Goal: Transaction & Acquisition: Purchase product/service

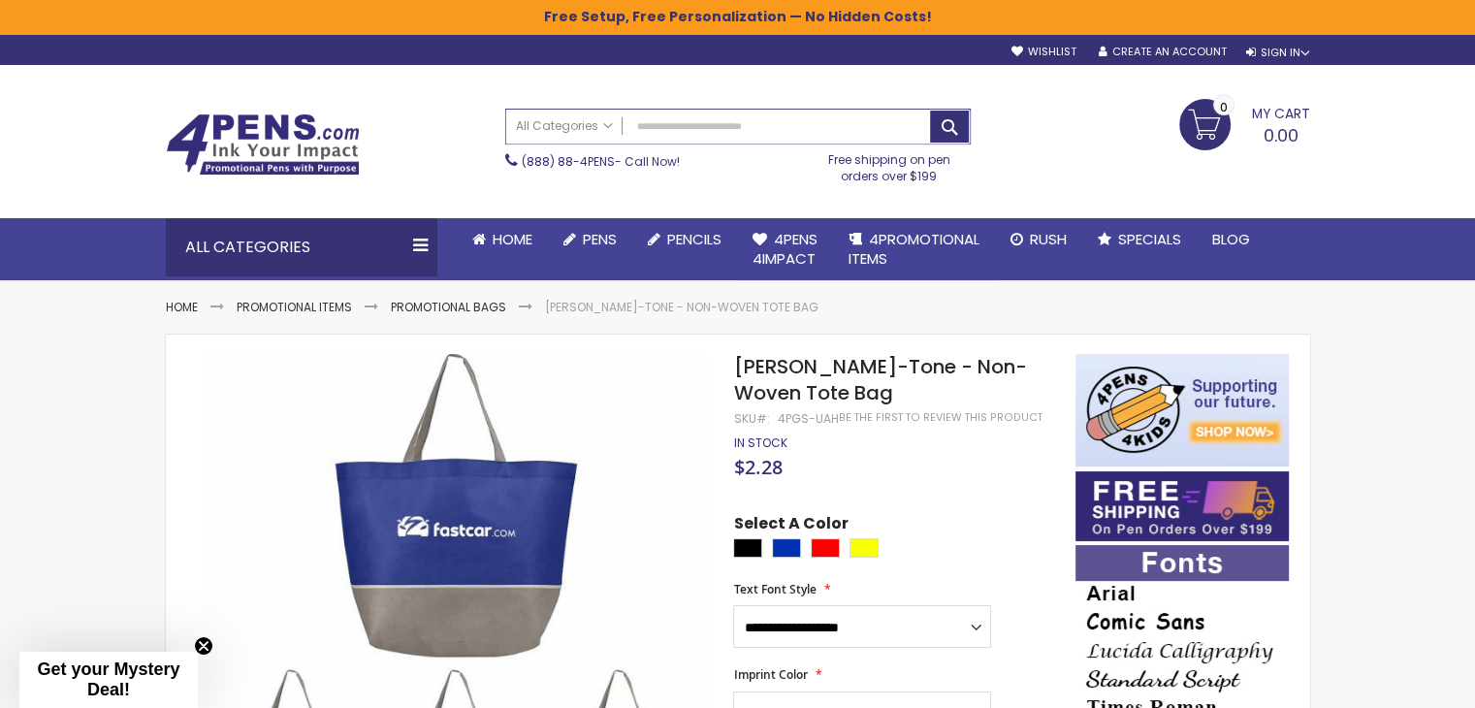
click at [769, 128] on input "Search" at bounding box center [738, 127] width 464 height 34
type input "****"
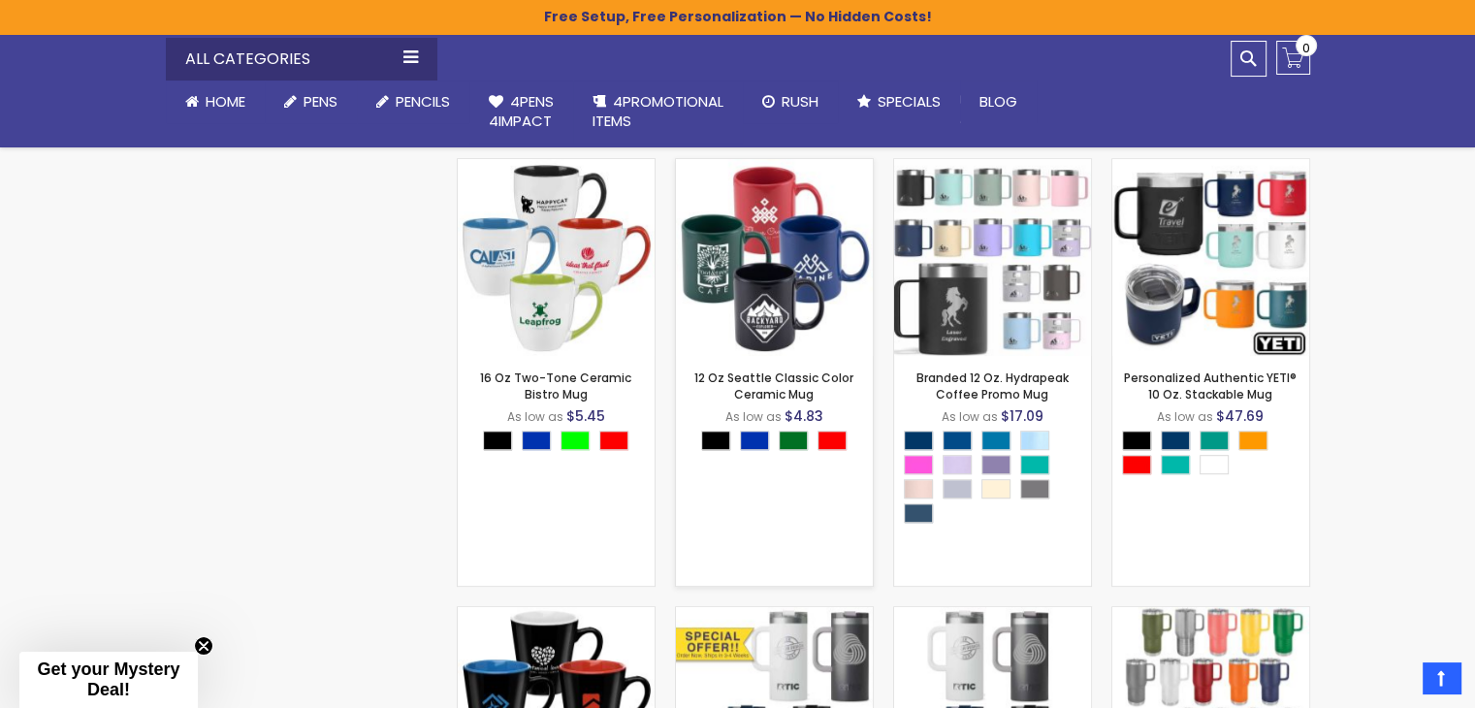
scroll to position [1018, 0]
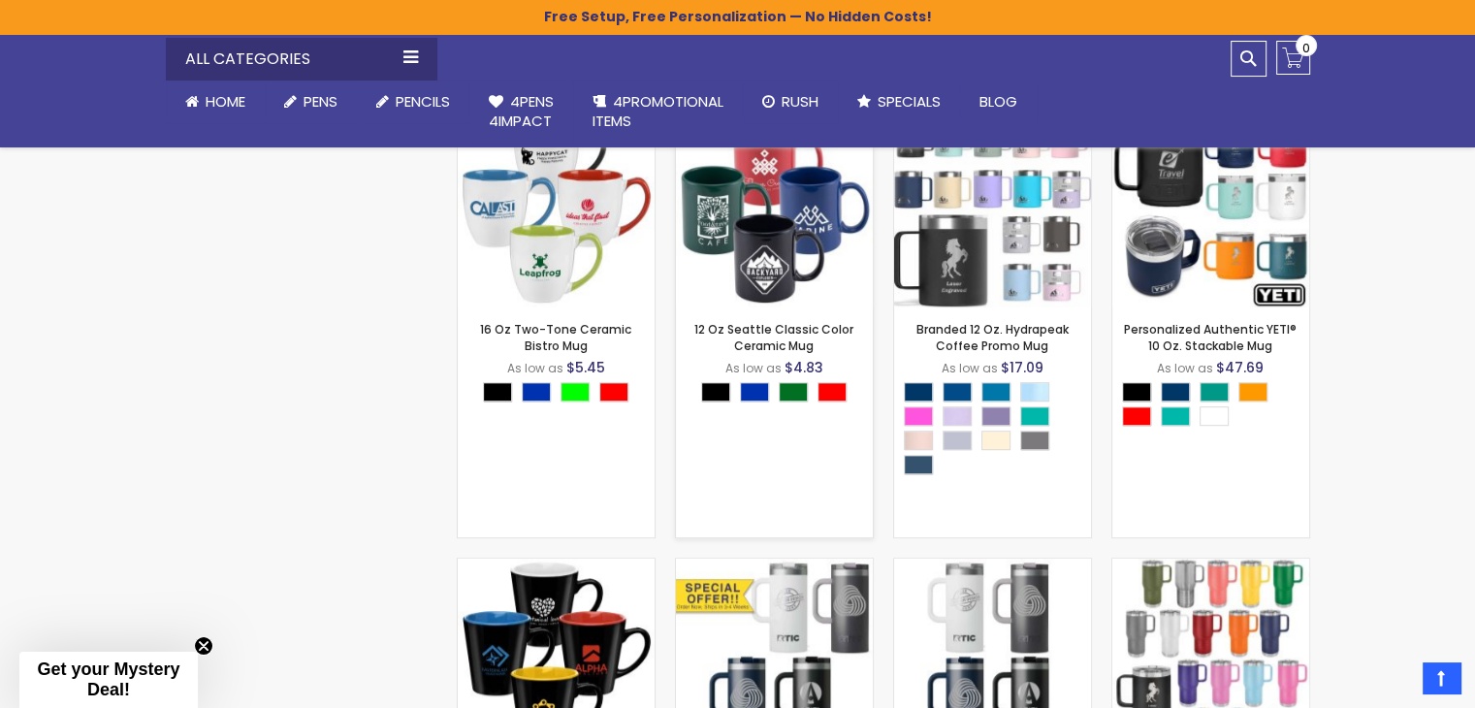
drag, startPoint x: 733, startPoint y: 346, endPoint x: 821, endPoint y: 346, distance: 88.2
click at [821, 346] on strong "12 Oz Seattle Classic Color Ceramic Mug" at bounding box center [774, 337] width 177 height 31
copy link "Ceramic Mug"
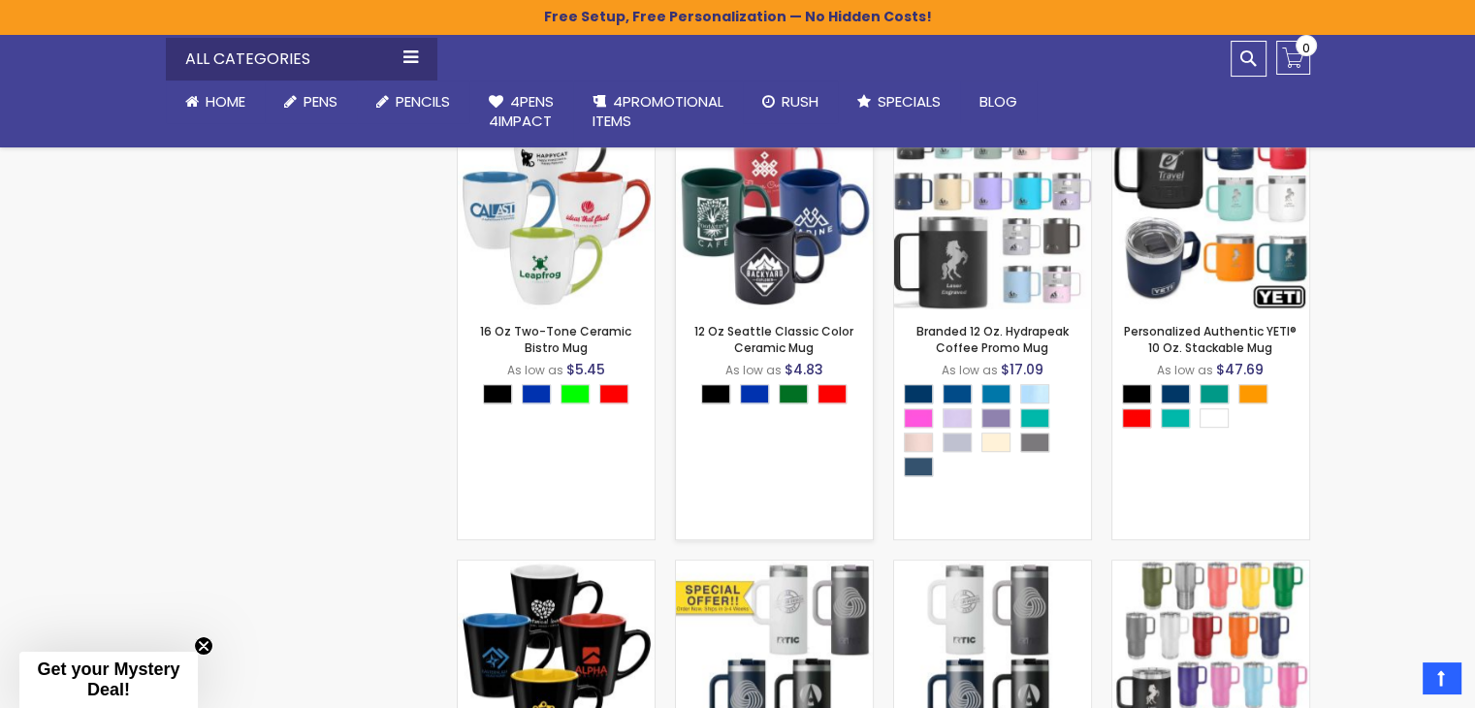
scroll to position [824, 0]
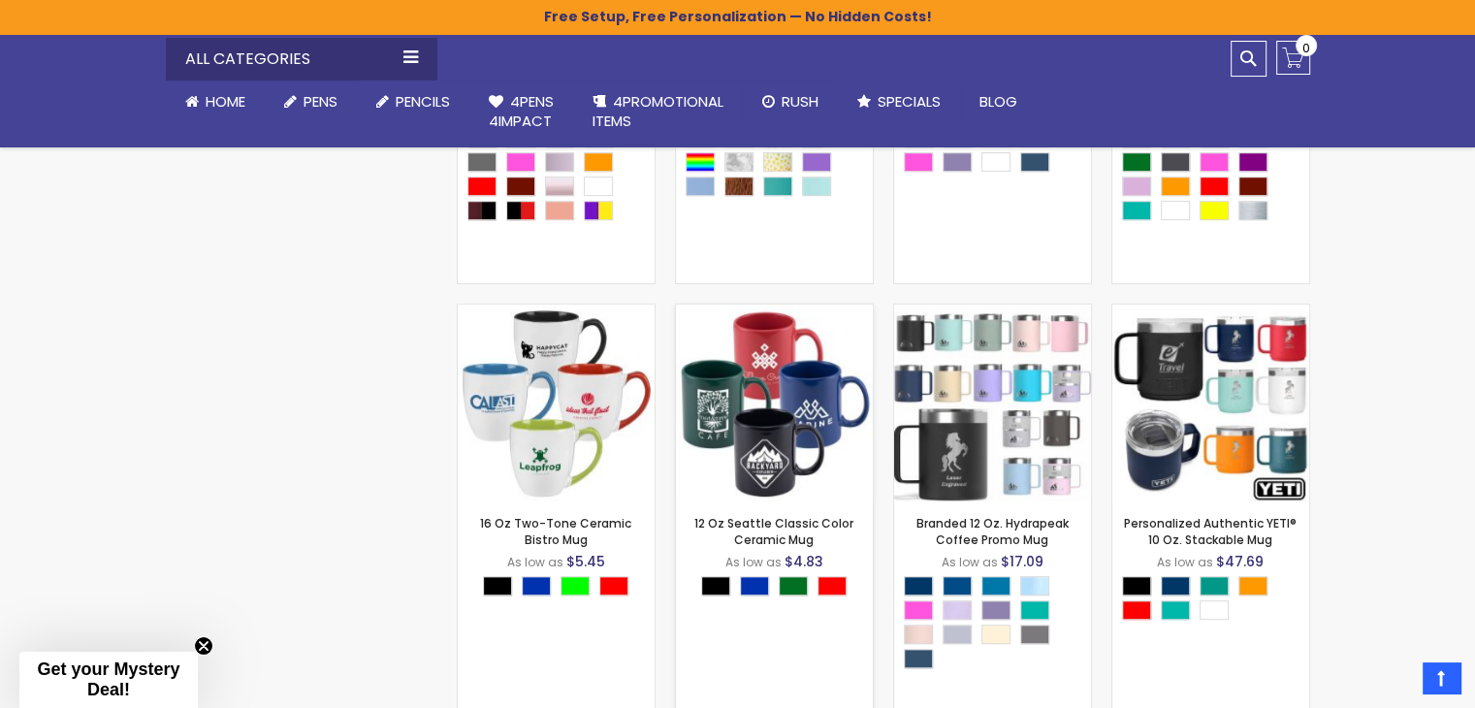
click at [840, 450] on img at bounding box center [774, 403] width 197 height 197
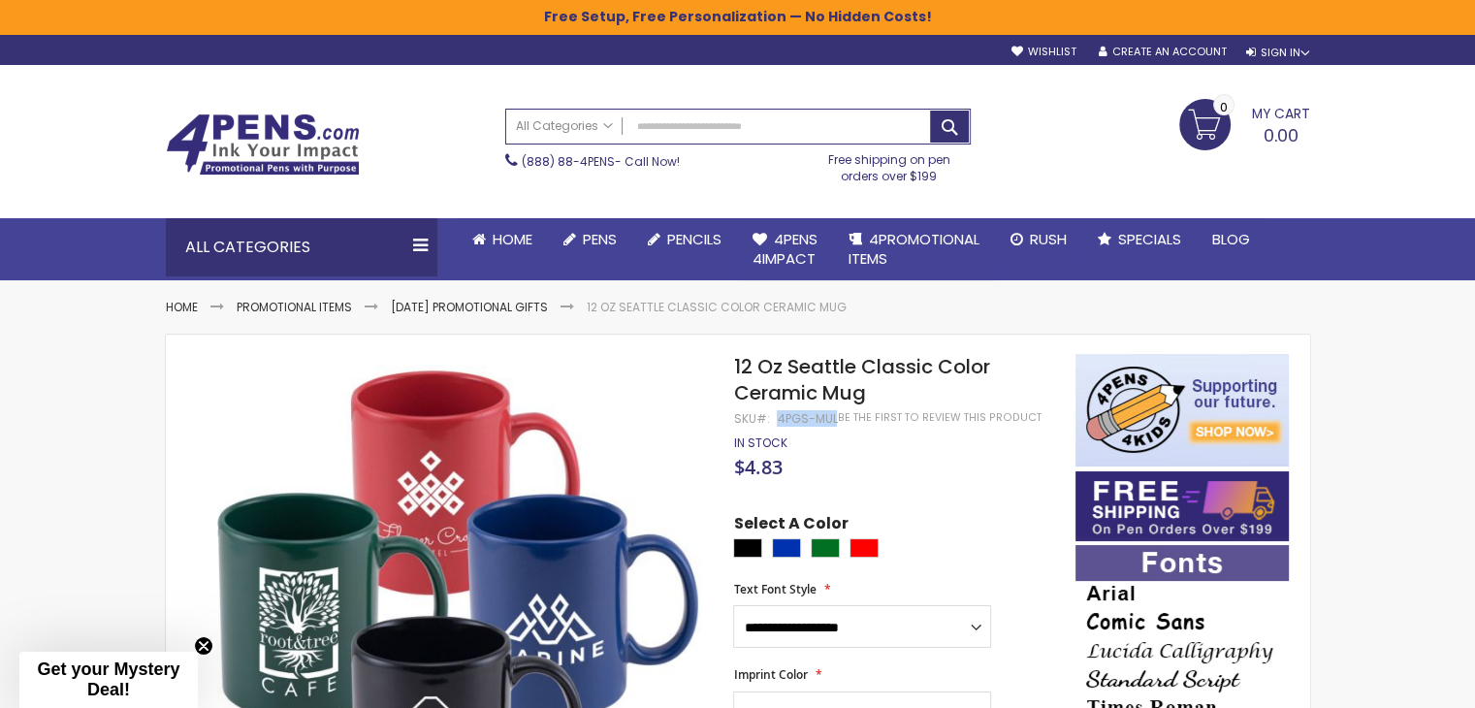
drag, startPoint x: 779, startPoint y: 416, endPoint x: 833, endPoint y: 420, distance: 54.4
click at [833, 420] on div "4PGS-MUL" at bounding box center [807, 419] width 60 height 16
copy div "4PGS-MUL"
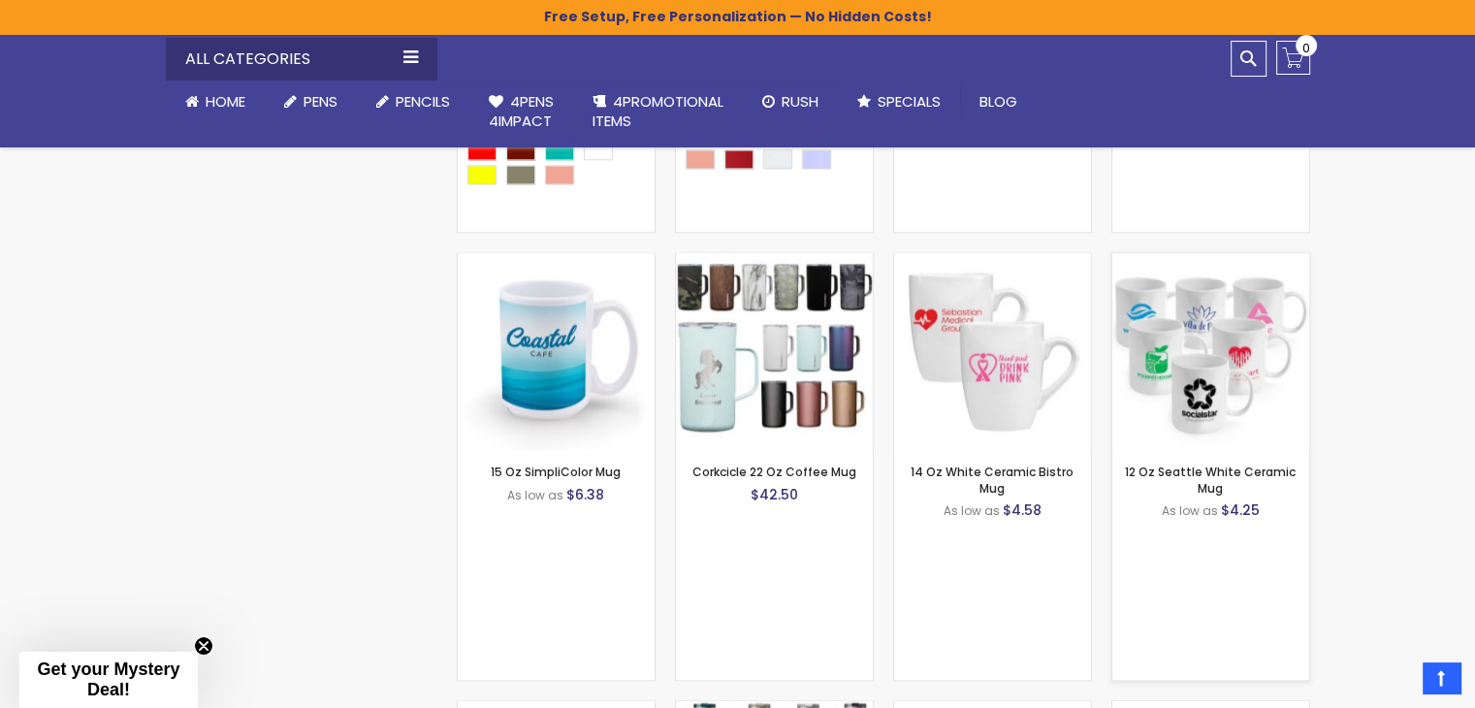
scroll to position [2215, 0]
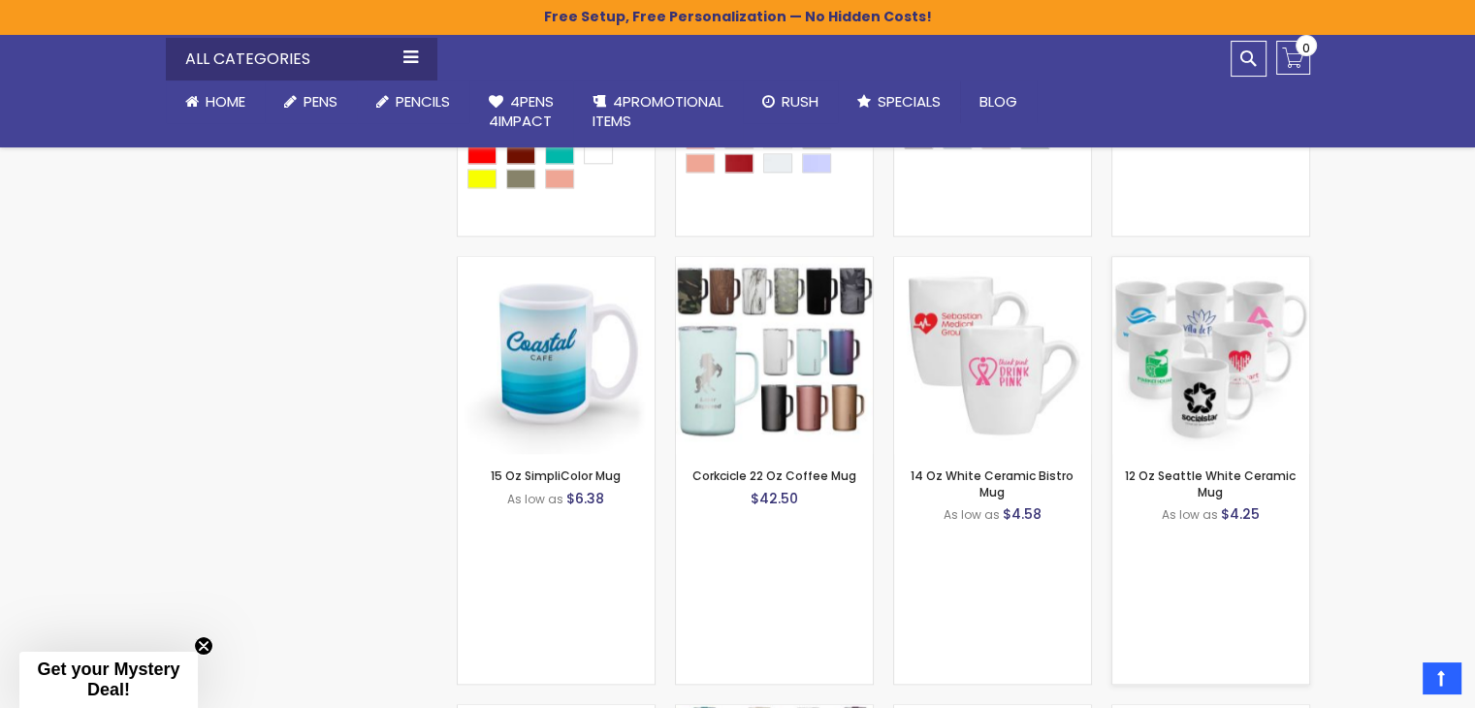
click at [1214, 321] on img at bounding box center [1210, 355] width 197 height 197
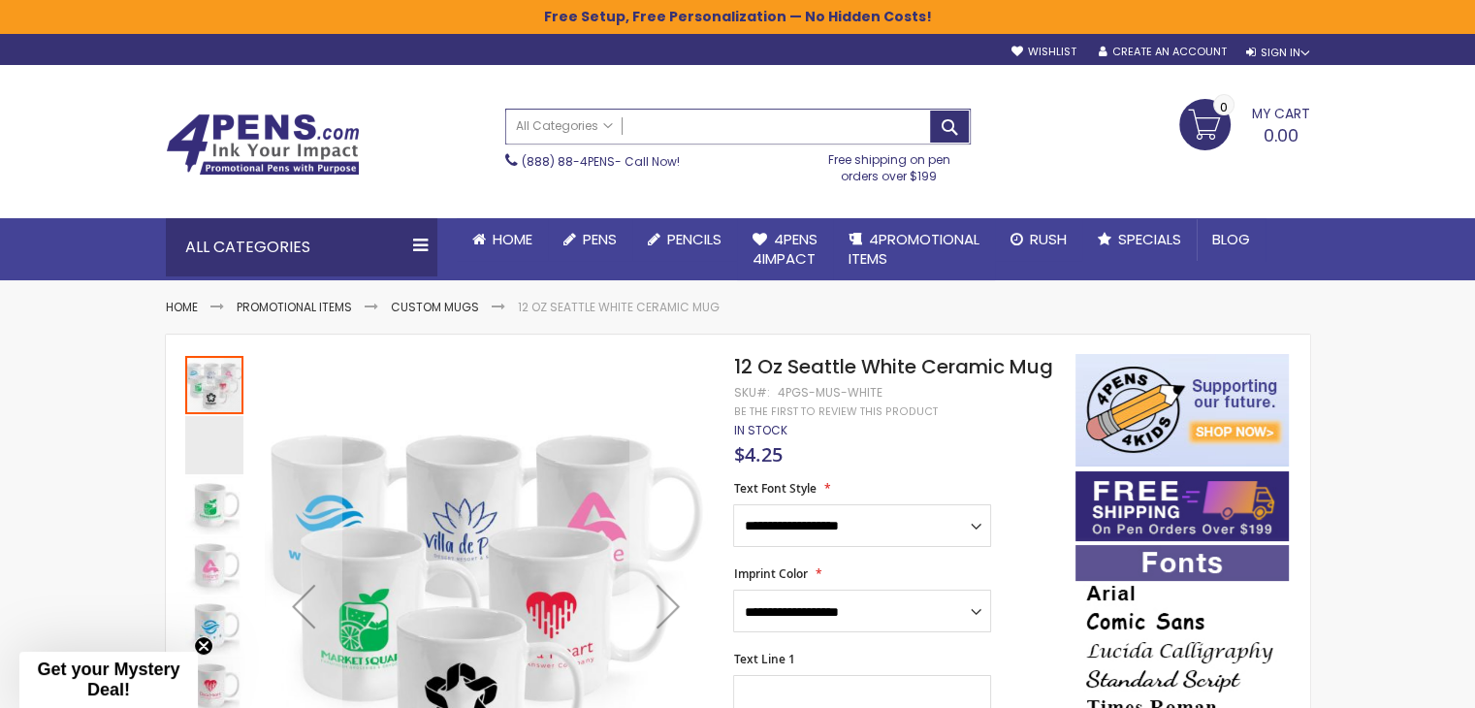
click at [954, 139] on input "Search" at bounding box center [738, 127] width 464 height 34
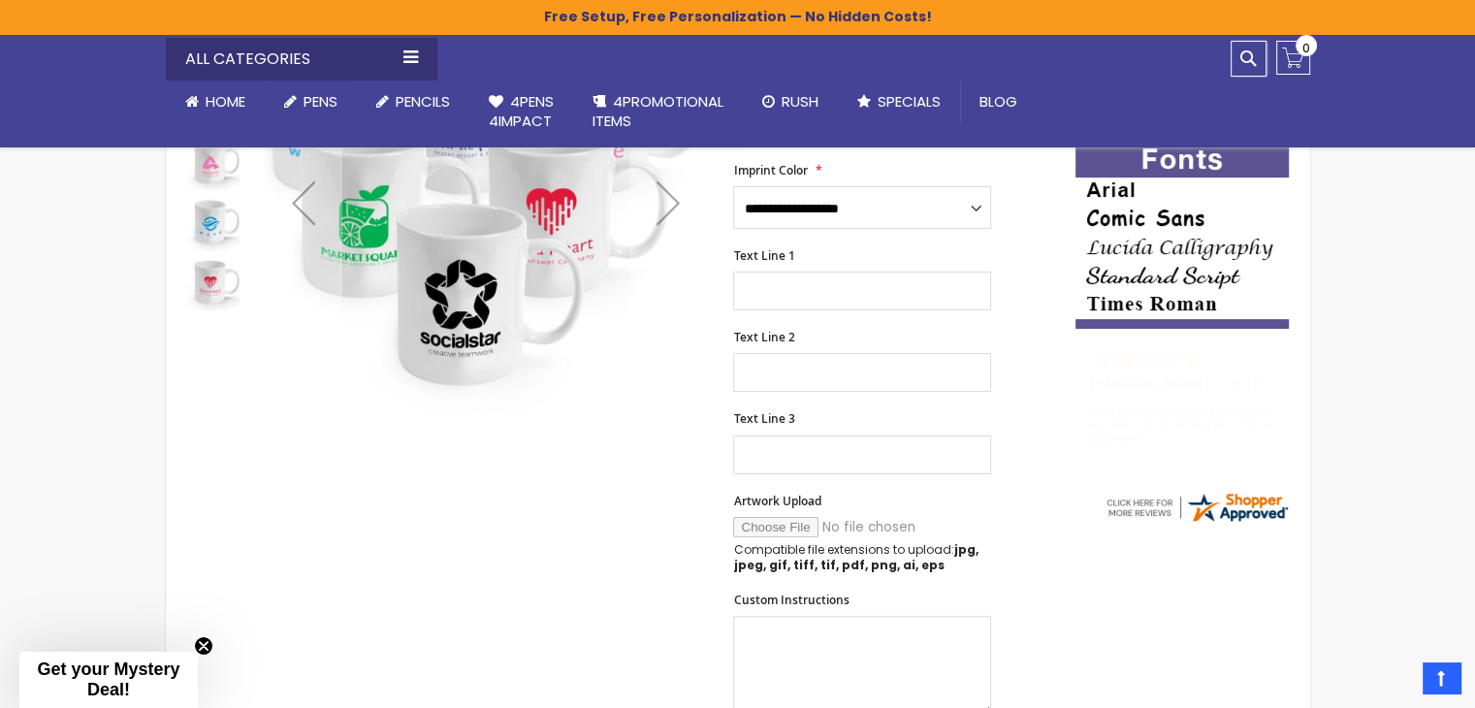
scroll to position [194, 0]
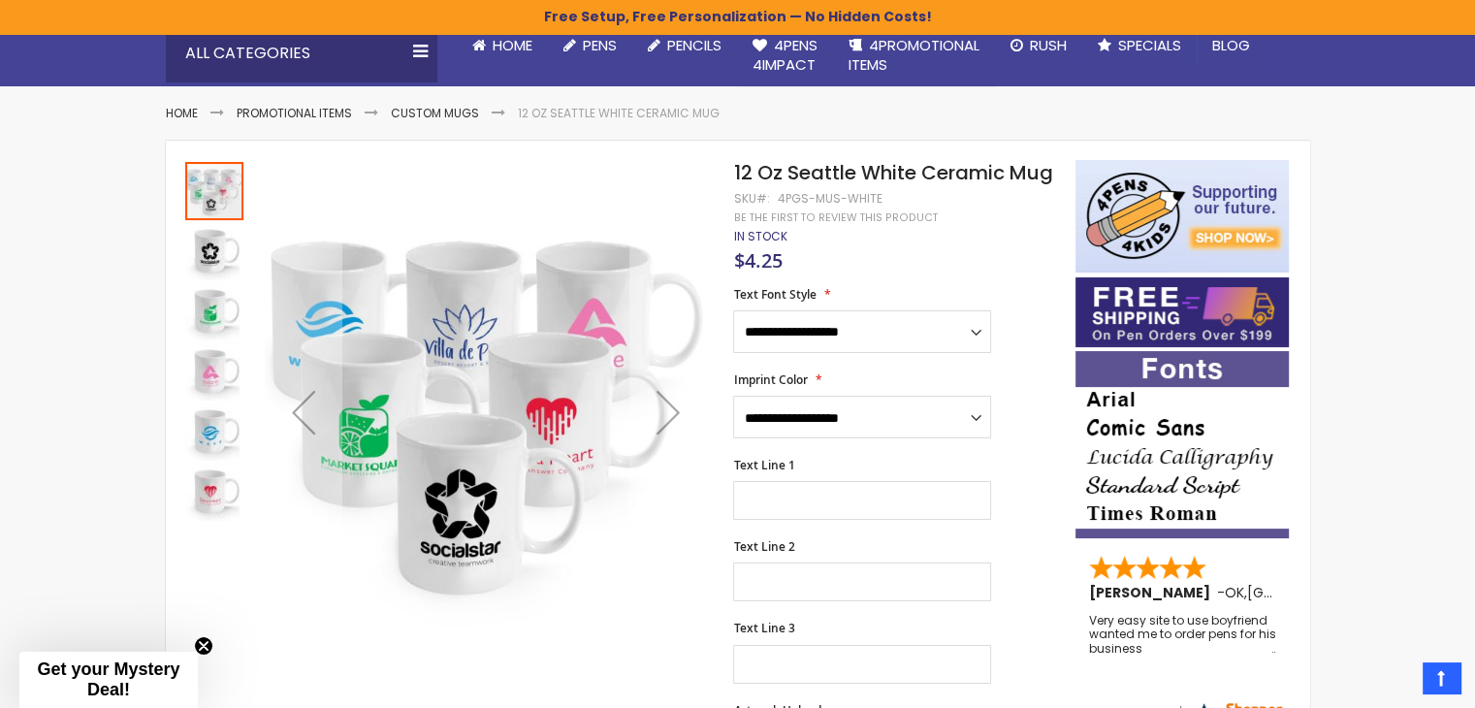
click at [208, 239] on img "12 Oz Seattle White Ceramic Mug" at bounding box center [214, 251] width 58 height 58
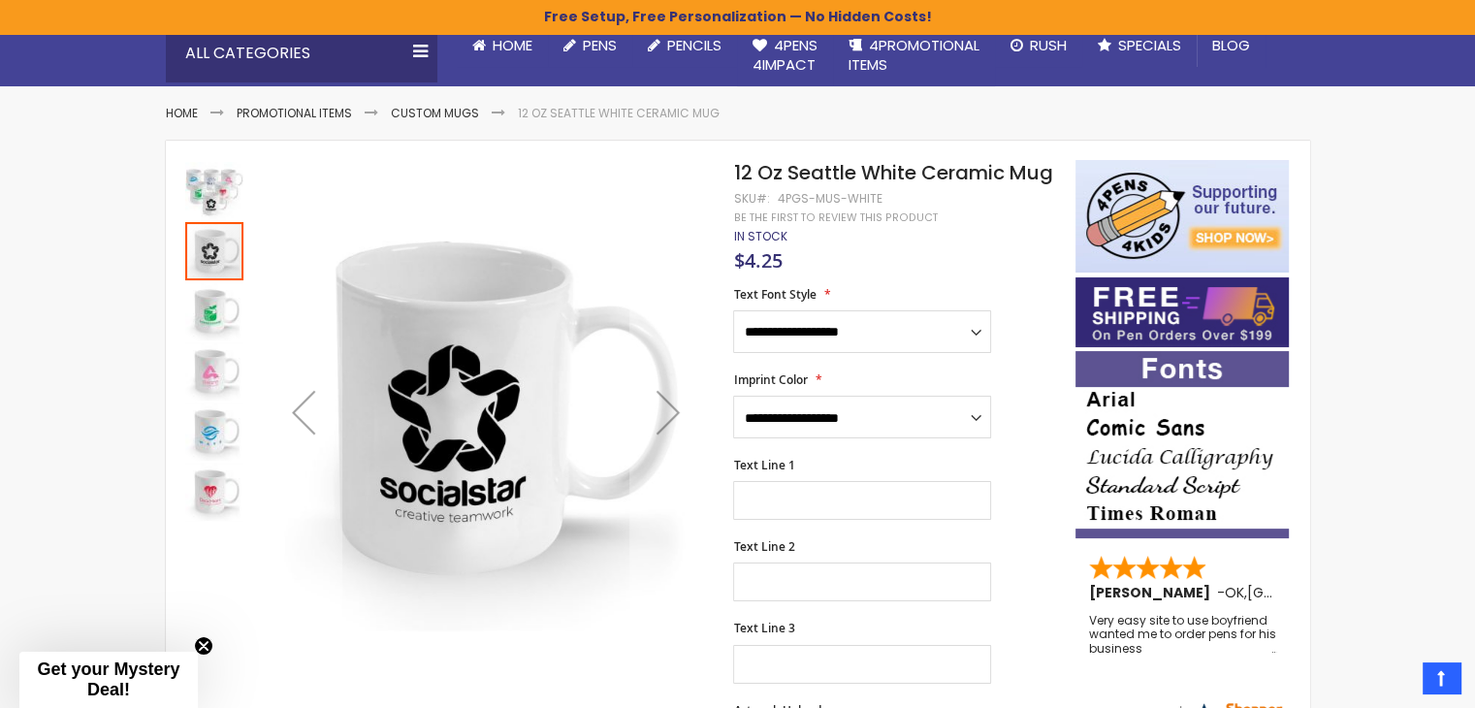
click at [202, 324] on img "12 Oz Seattle White Ceramic Mug" at bounding box center [214, 311] width 58 height 58
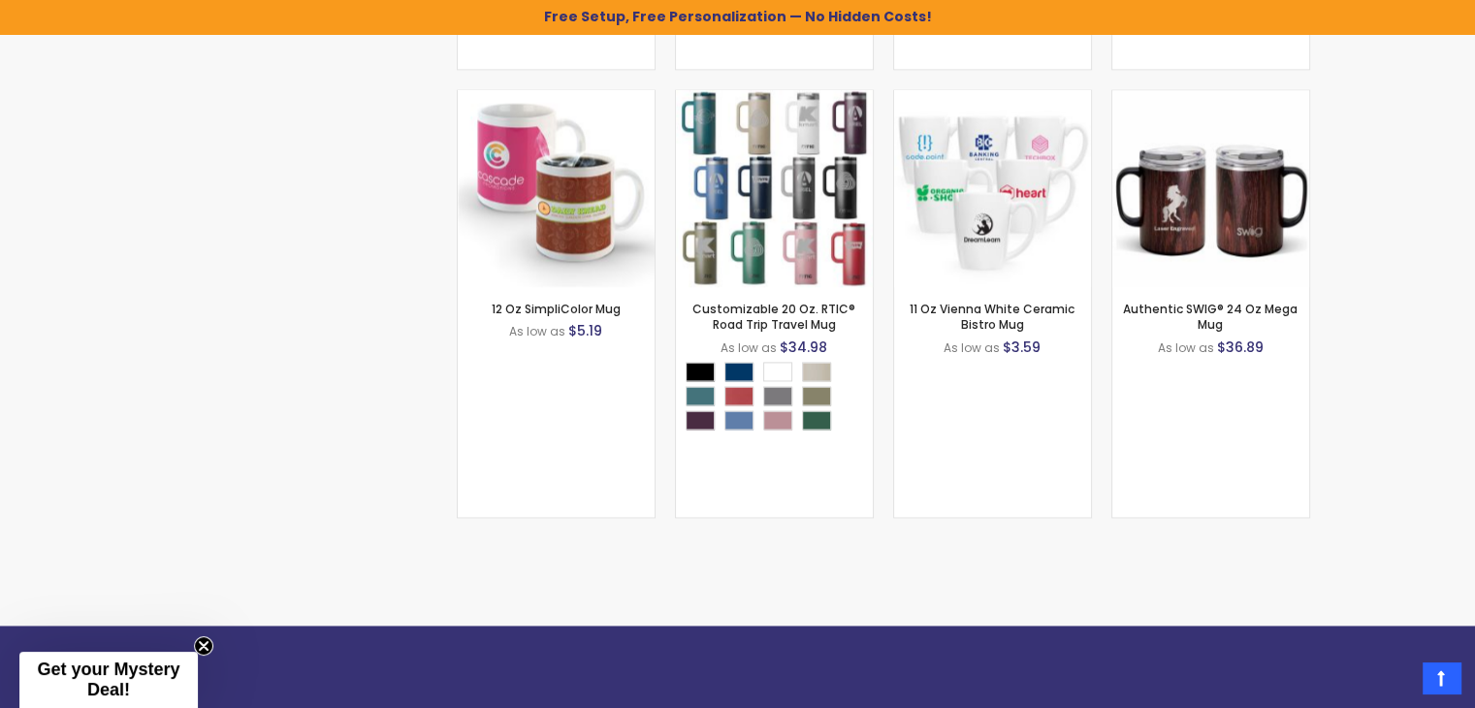
scroll to position [2832, 0]
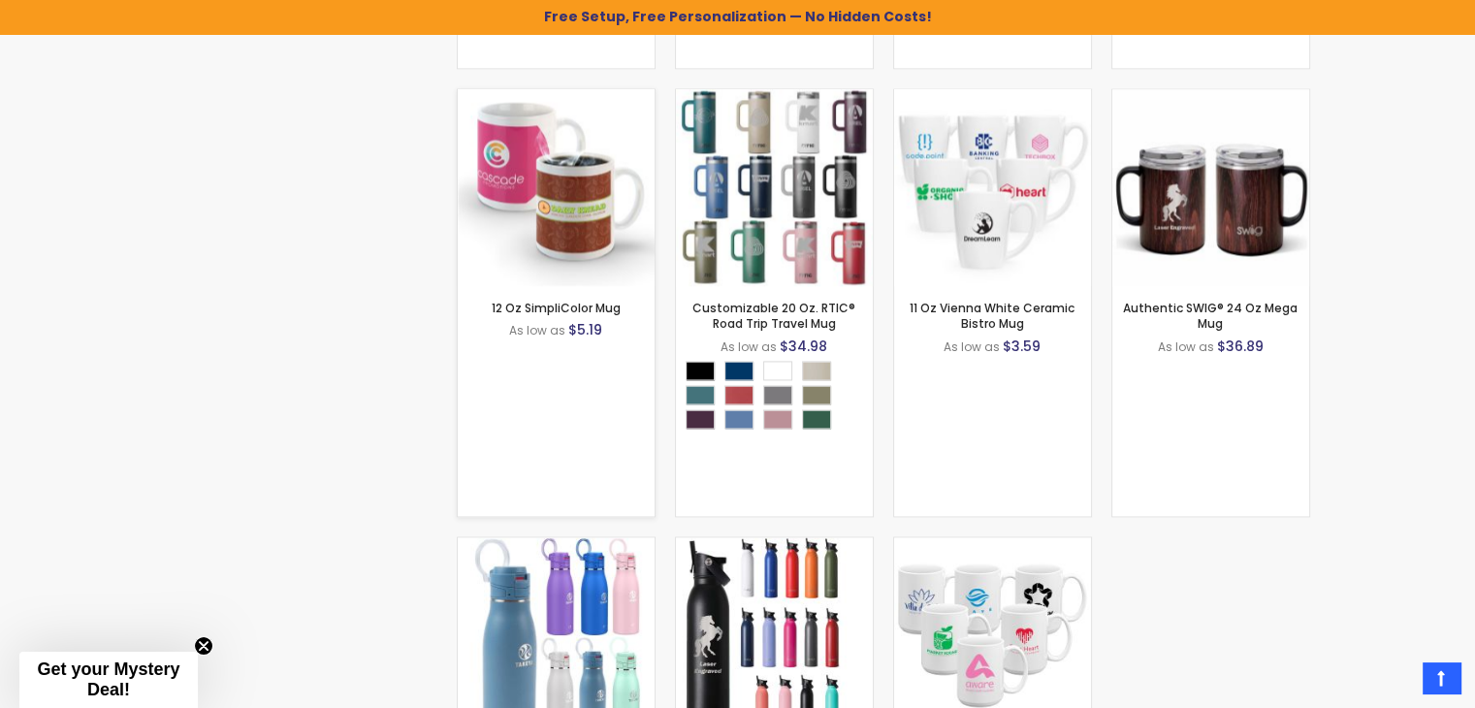
click at [566, 202] on img at bounding box center [556, 187] width 197 height 197
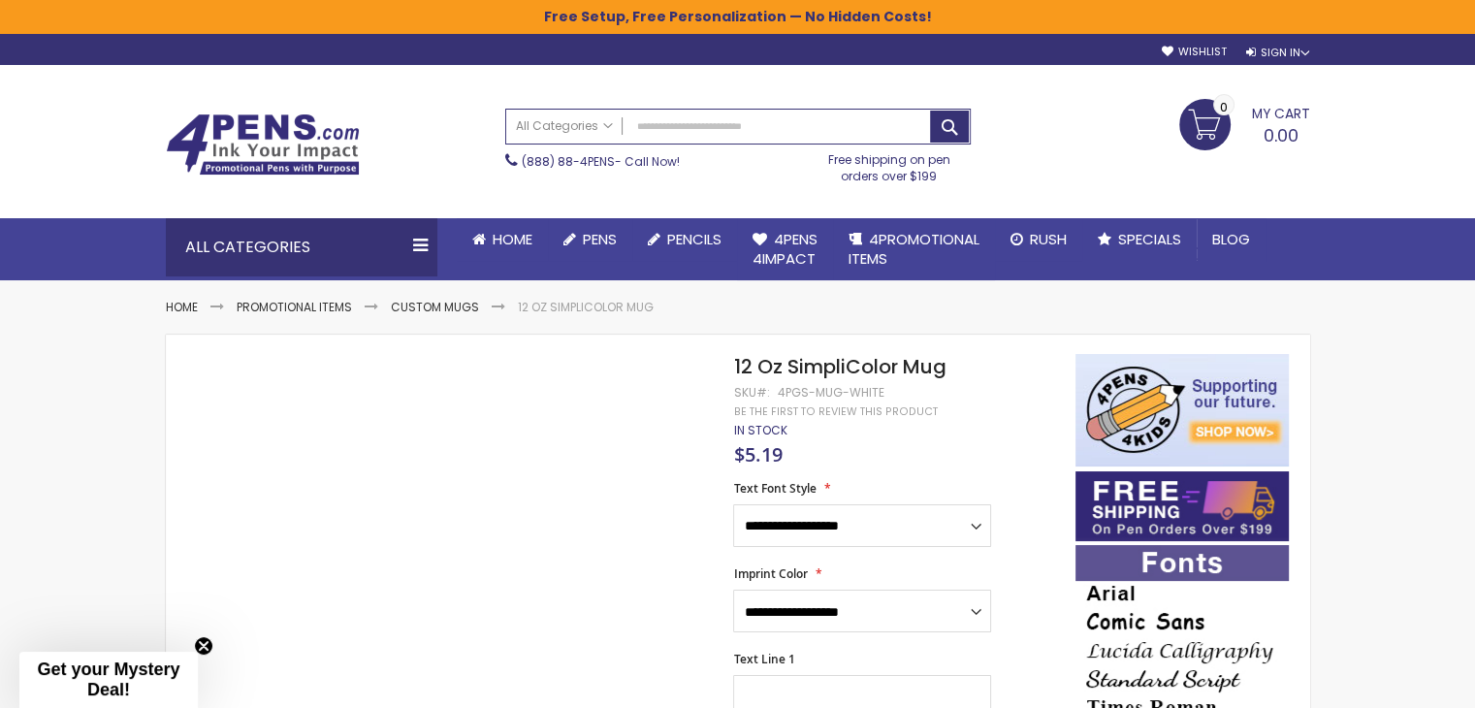
scroll to position [97, 0]
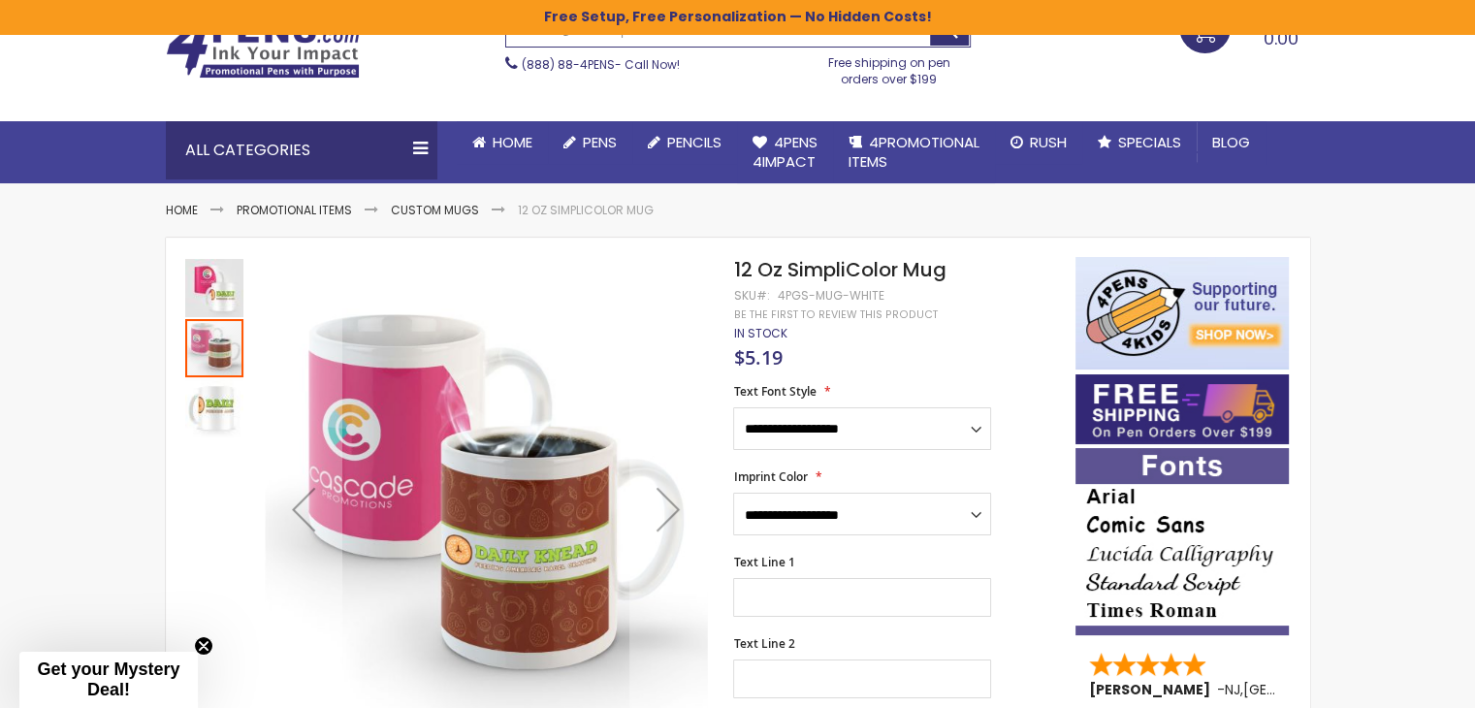
click at [213, 287] on img "12 Oz SimpliColor Mug" at bounding box center [214, 288] width 58 height 58
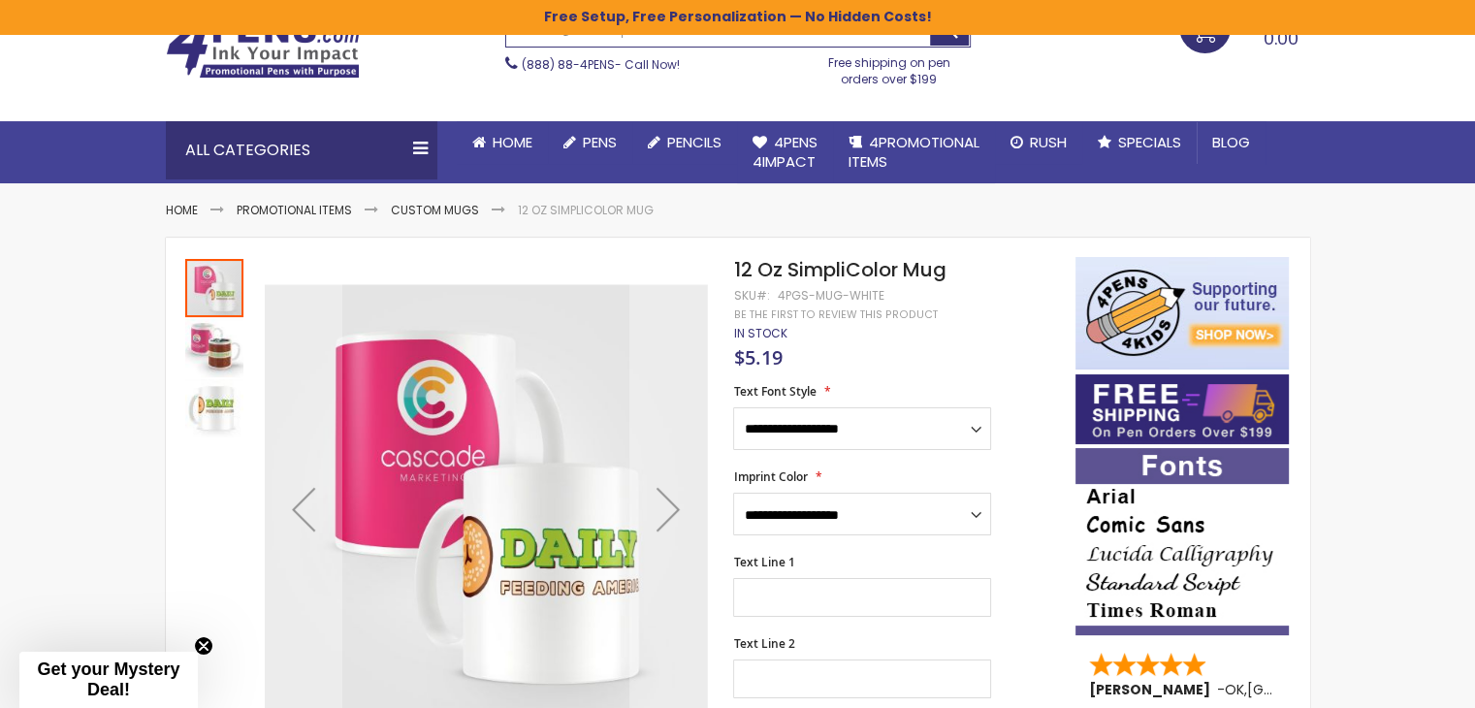
click at [192, 404] on img "12 Oz SimpliColor Mug" at bounding box center [214, 408] width 58 height 58
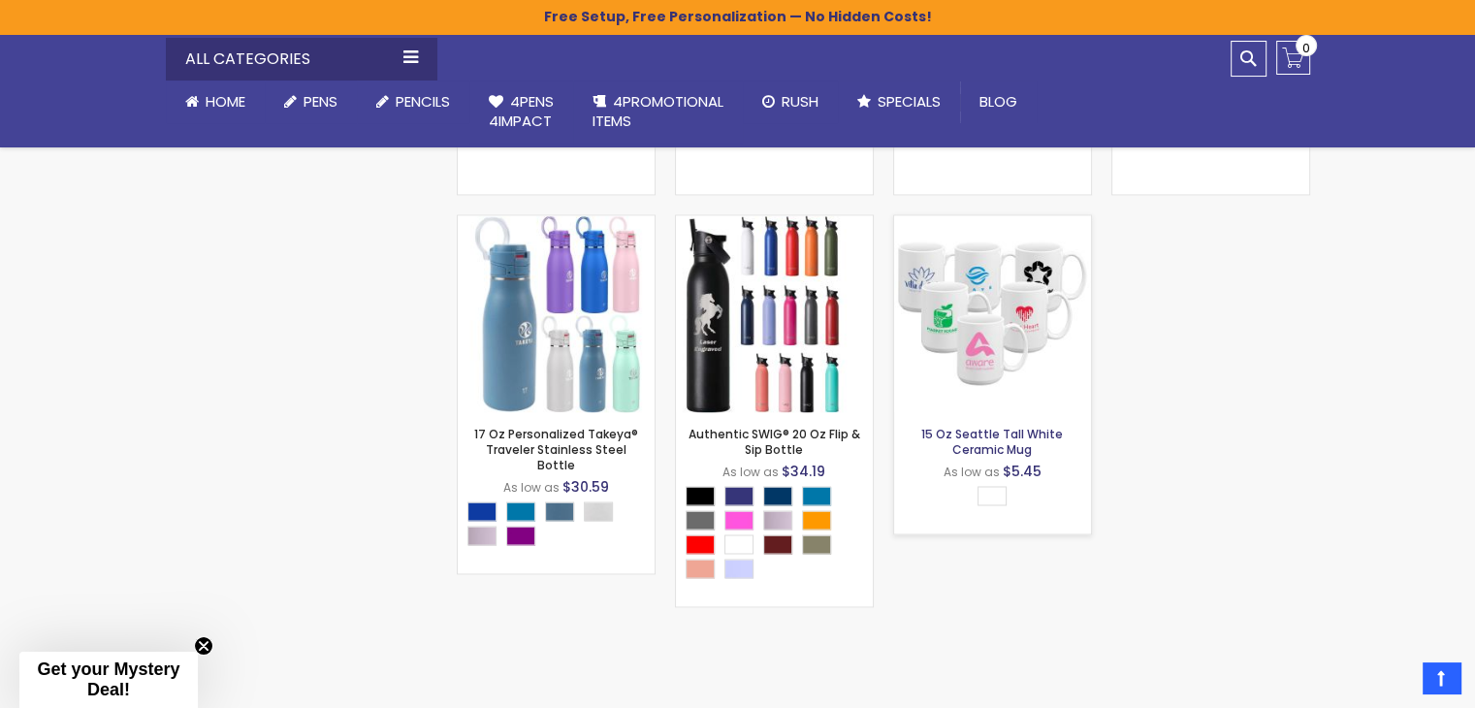
scroll to position [3031, 0]
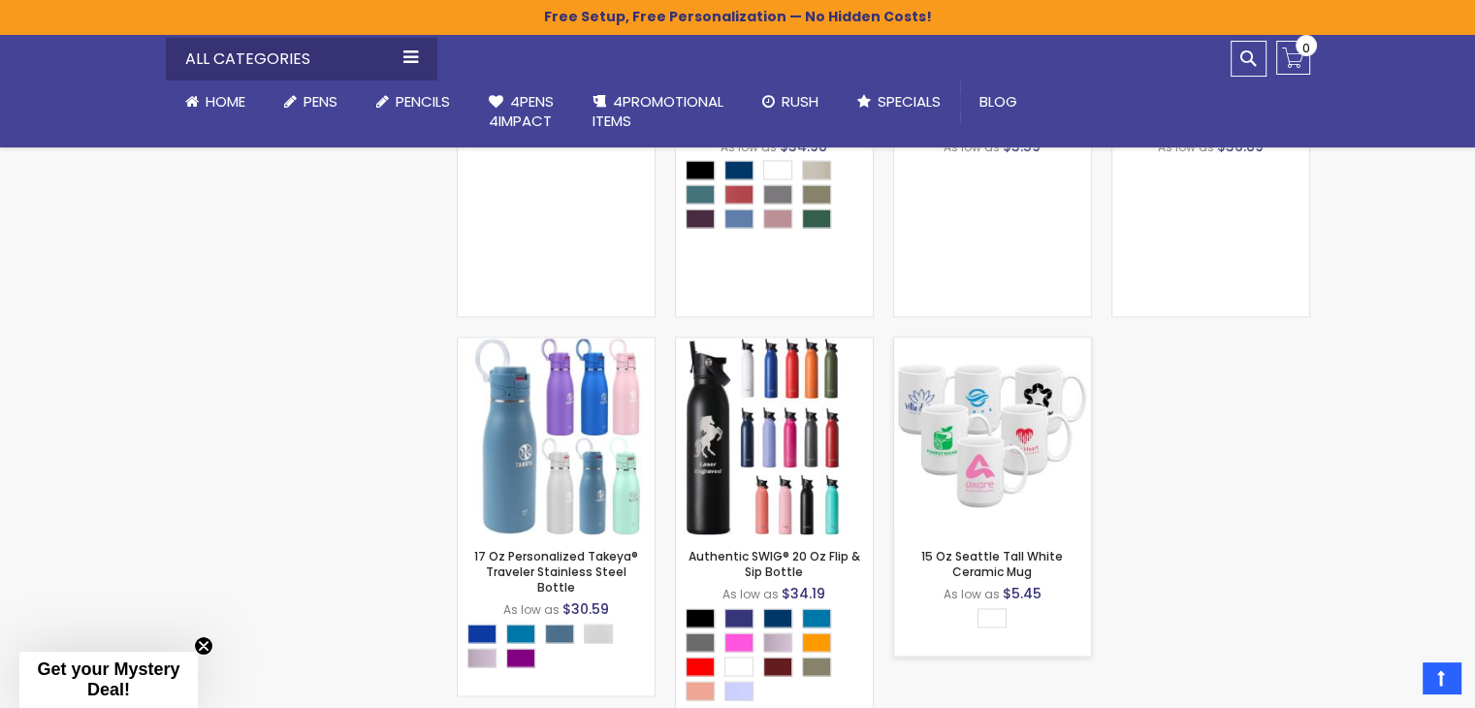
click at [996, 426] on img at bounding box center [992, 435] width 197 height 197
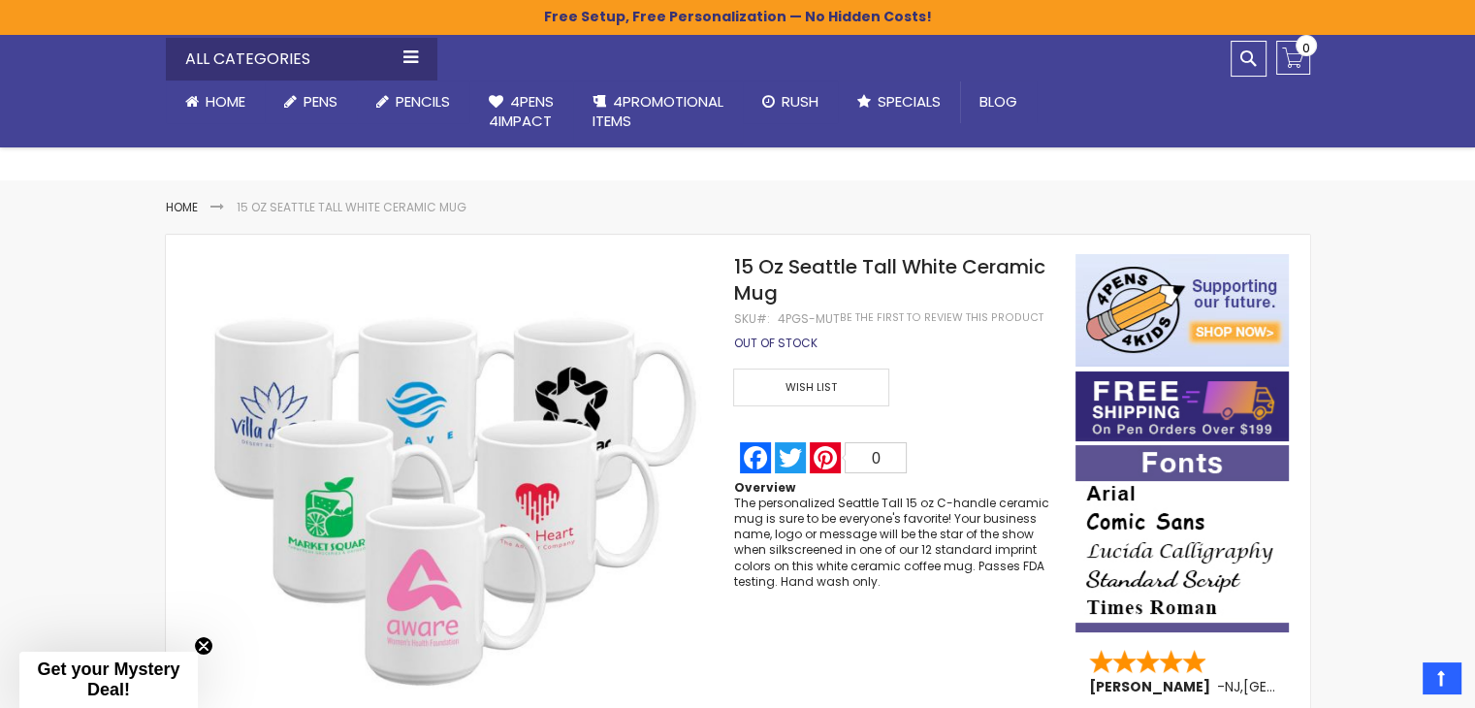
scroll to position [97, 0]
